Goal: Information Seeking & Learning: Check status

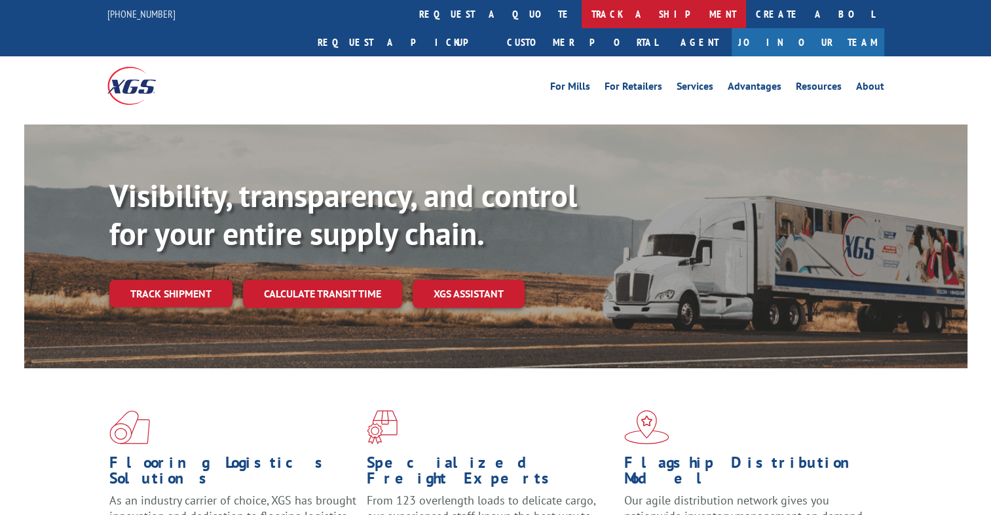
click at [582, 14] on link "track a shipment" at bounding box center [664, 14] width 164 height 28
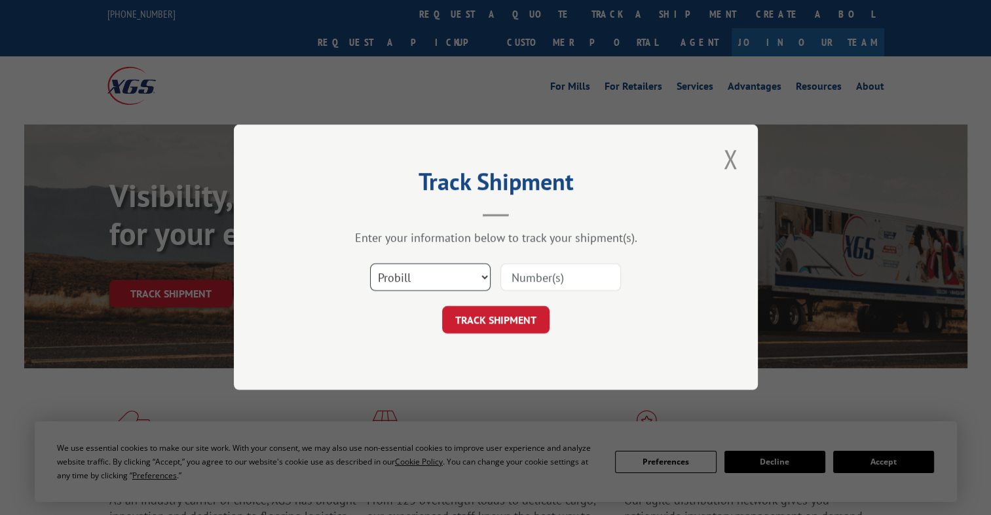
click at [402, 269] on select "Select category... Probill BOL PO" at bounding box center [430, 278] width 121 height 28
select select "bol"
click at [370, 264] on select "Select category... Probill BOL PO" at bounding box center [430, 278] width 121 height 28
paste input "3352748"
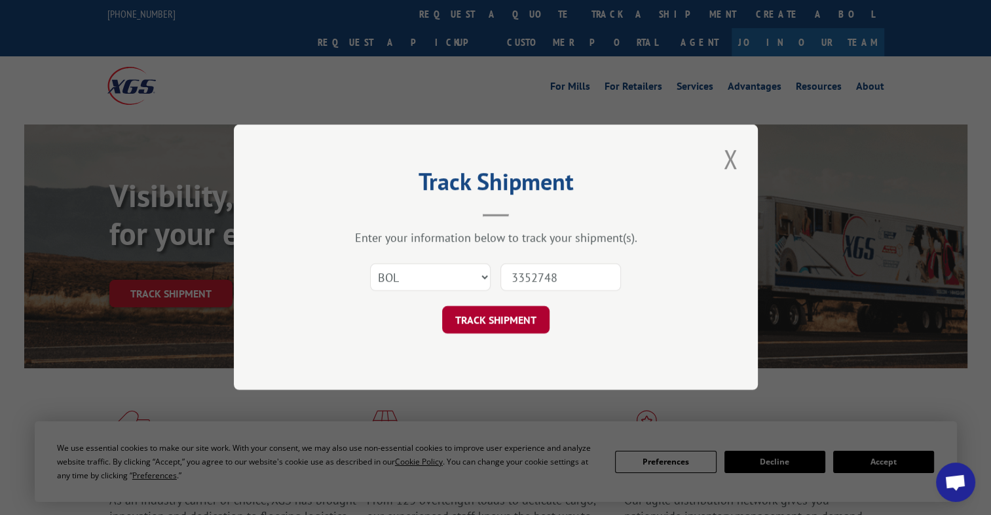
type input "3352748"
click at [484, 318] on button "TRACK SHIPMENT" at bounding box center [495, 321] width 107 height 28
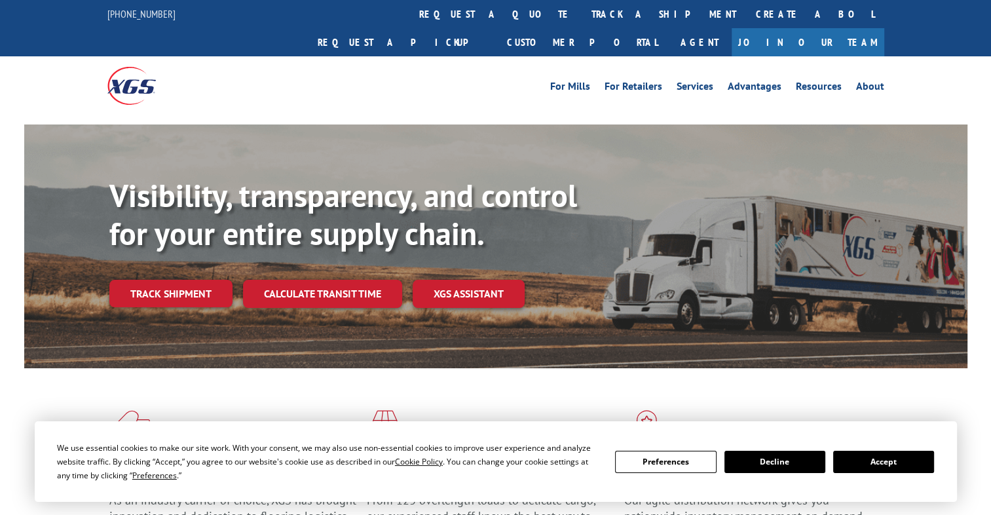
drag, startPoint x: 466, startPoint y: 17, endPoint x: 459, endPoint y: 26, distance: 10.7
click at [582, 17] on link "track a shipment" at bounding box center [664, 14] width 164 height 28
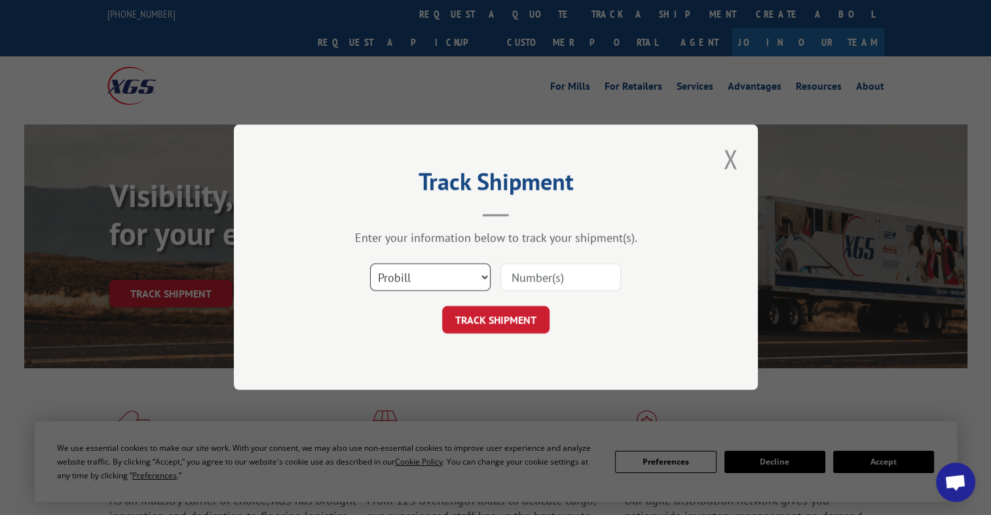
drag, startPoint x: 410, startPoint y: 271, endPoint x: 411, endPoint y: 284, distance: 12.5
click at [410, 271] on select "Select category... Probill BOL PO" at bounding box center [430, 278] width 121 height 28
select select "bol"
click at [370, 264] on select "Select category... Probill BOL PO" at bounding box center [430, 278] width 121 height 28
paste input "3352735"
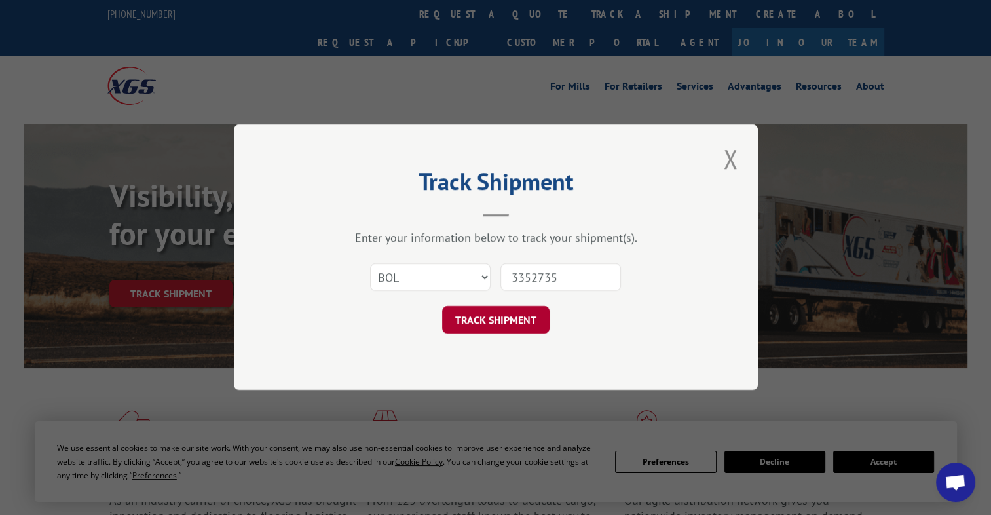
type input "3352735"
drag, startPoint x: 508, startPoint y: 316, endPoint x: 529, endPoint y: 313, distance: 21.9
click at [508, 316] on button "TRACK SHIPMENT" at bounding box center [495, 321] width 107 height 28
